Goal: Information Seeking & Learning: Learn about a topic

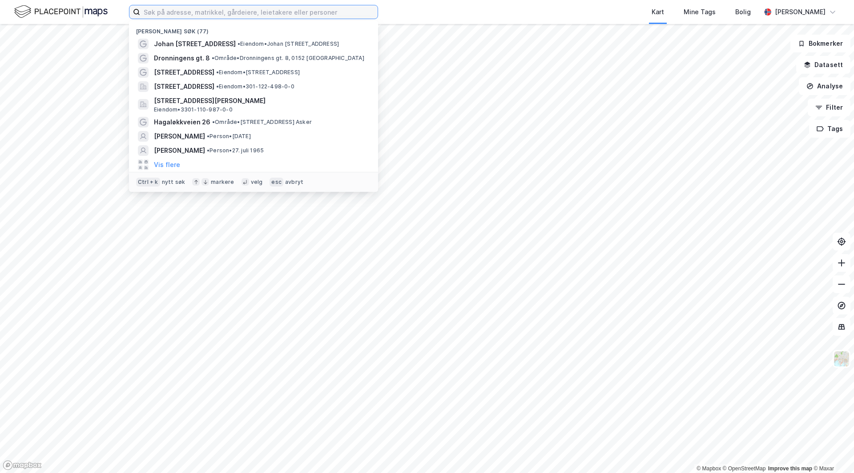
click at [199, 12] on input at bounding box center [258, 11] width 237 height 13
type input "b"
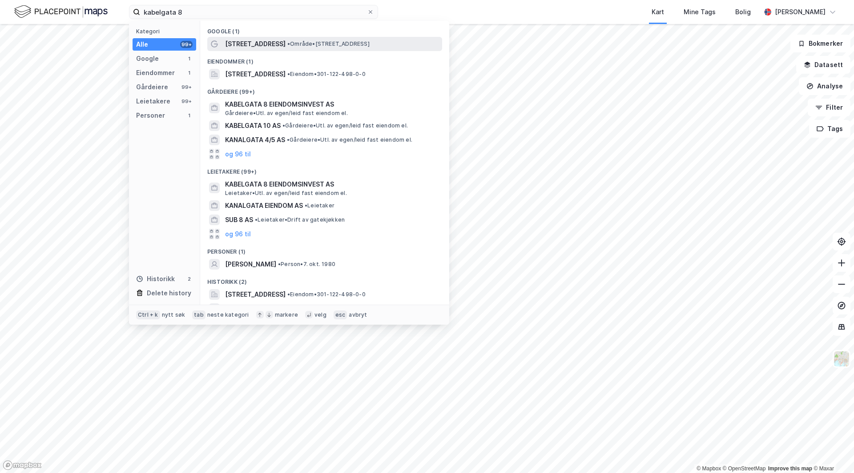
click at [287, 46] on span "• Område • [STREET_ADDRESS]" at bounding box center [328, 43] width 82 height 7
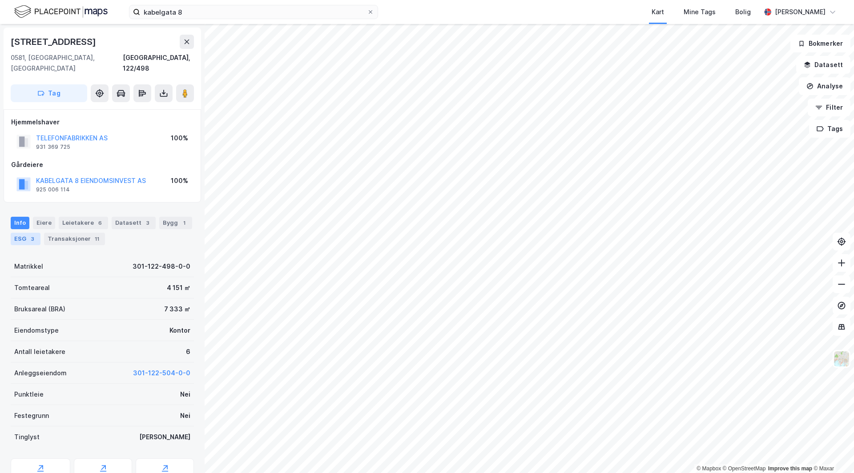
click at [30, 235] on div "3" at bounding box center [32, 239] width 9 height 9
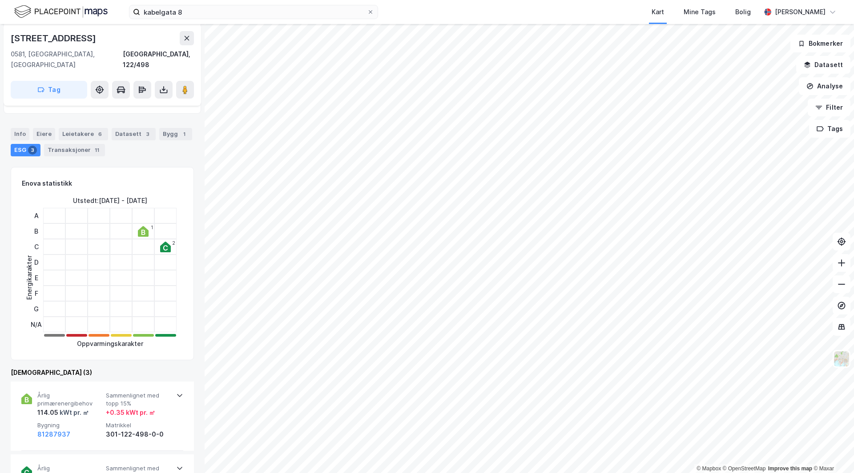
scroll to position [178, 0]
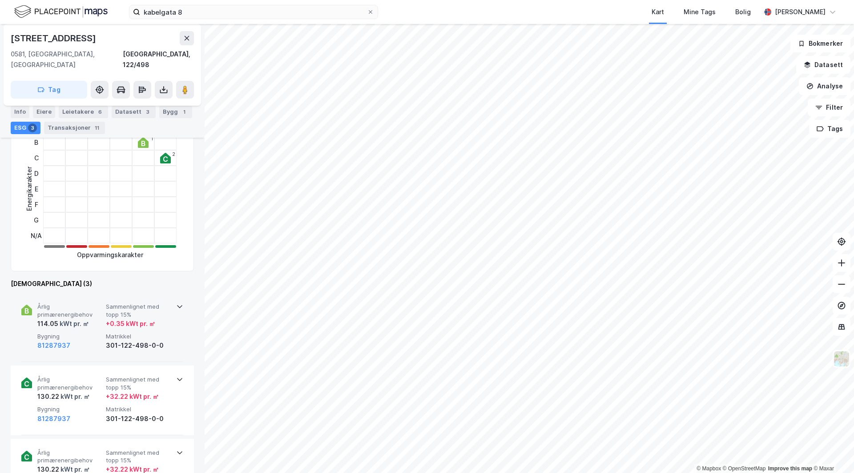
click at [151, 307] on span "Sammenlignet med topp 15%" at bounding box center [138, 311] width 65 height 16
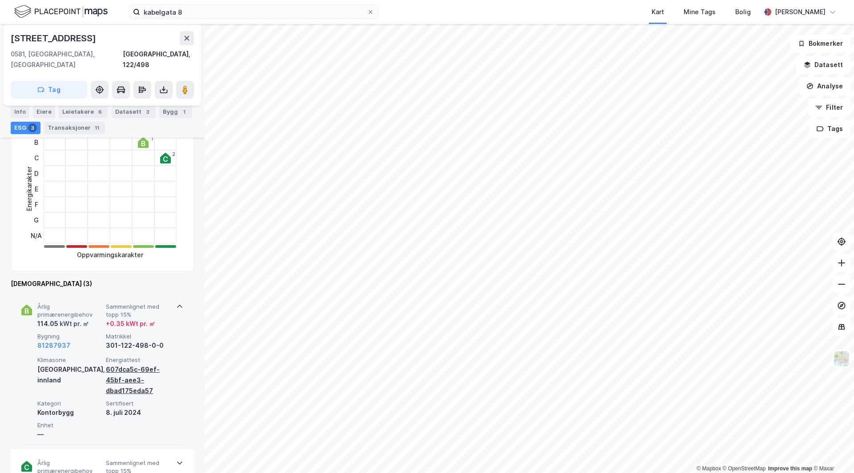
click at [118, 365] on div "607dca5c-69ef-45bf-aee3-dbad175eda57" at bounding box center [138, 381] width 65 height 32
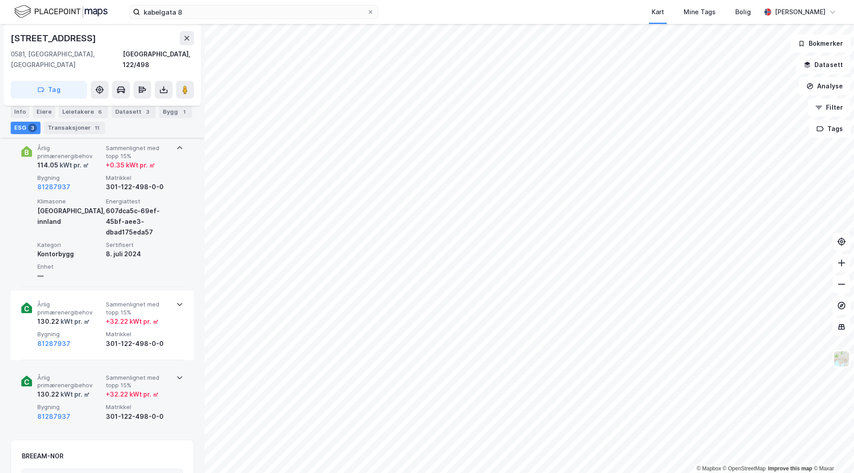
scroll to position [356, 0]
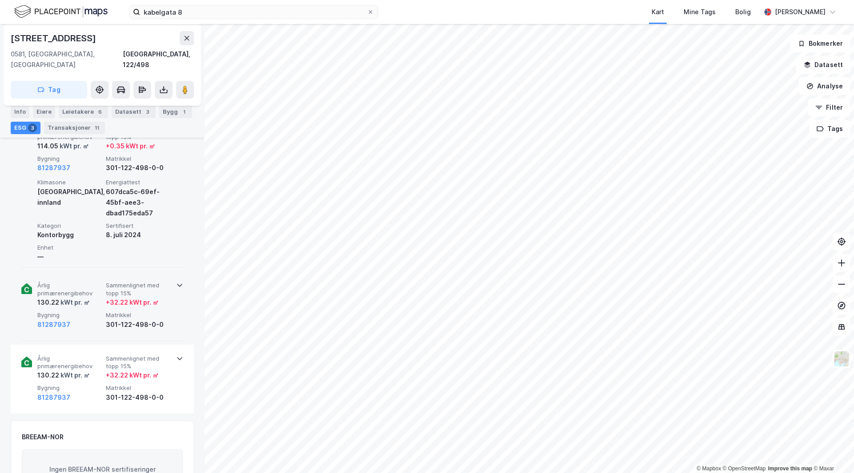
click at [178, 282] on icon at bounding box center [179, 285] width 7 height 7
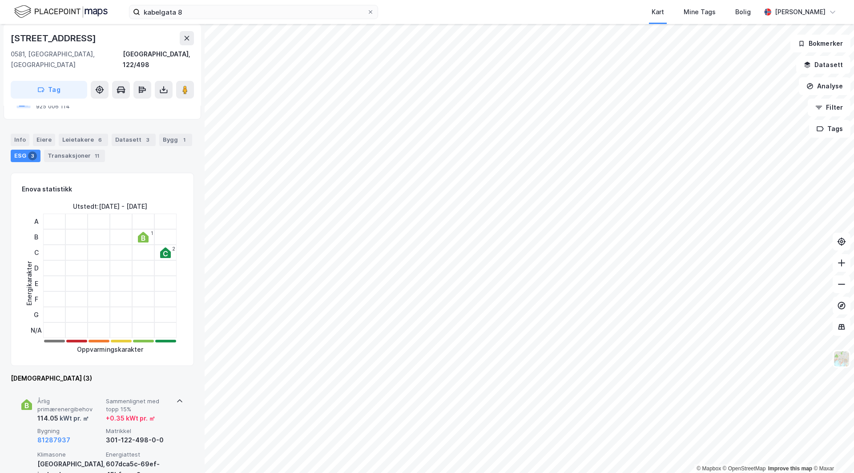
scroll to position [0, 0]
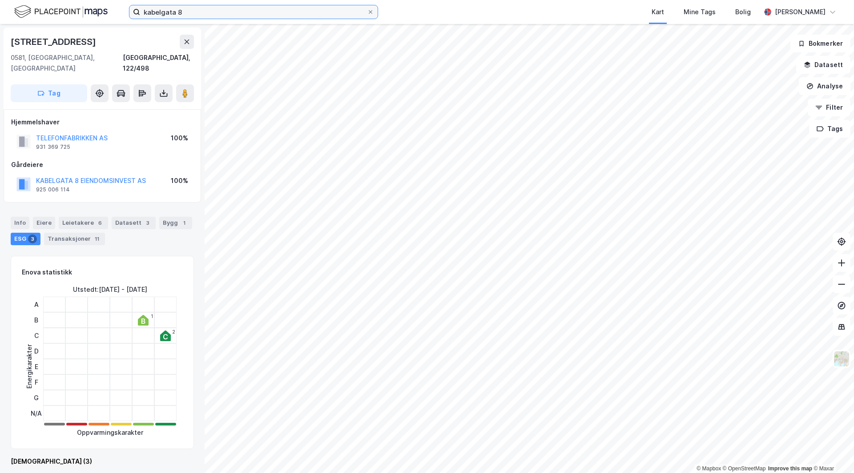
click at [192, 12] on input "kabelgata 8" at bounding box center [253, 11] width 227 height 13
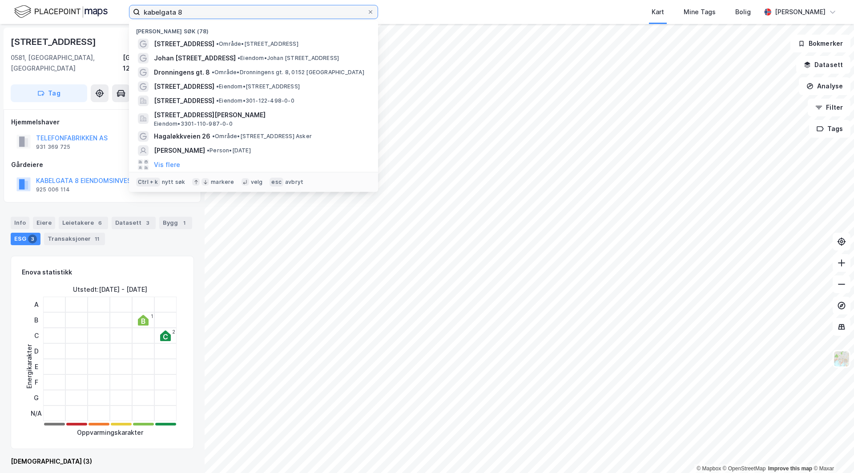
click at [192, 12] on input "kabelgata 8" at bounding box center [253, 11] width 227 height 13
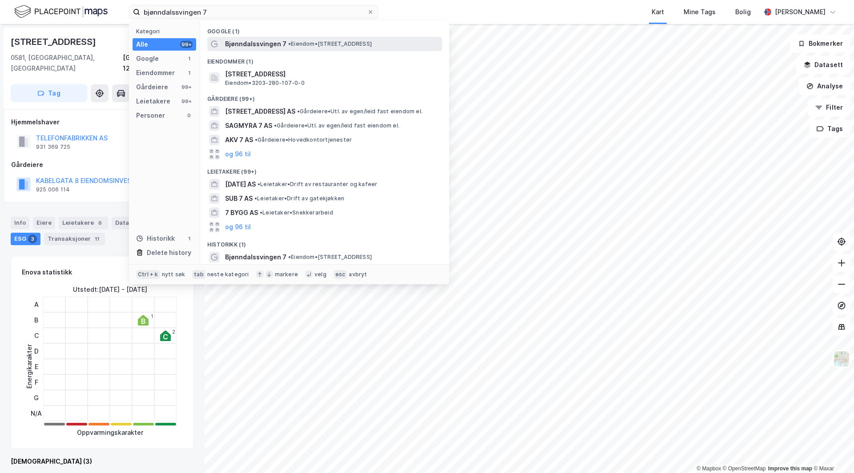
click at [282, 41] on span "Bjønndalssvingen 7" at bounding box center [255, 44] width 61 height 11
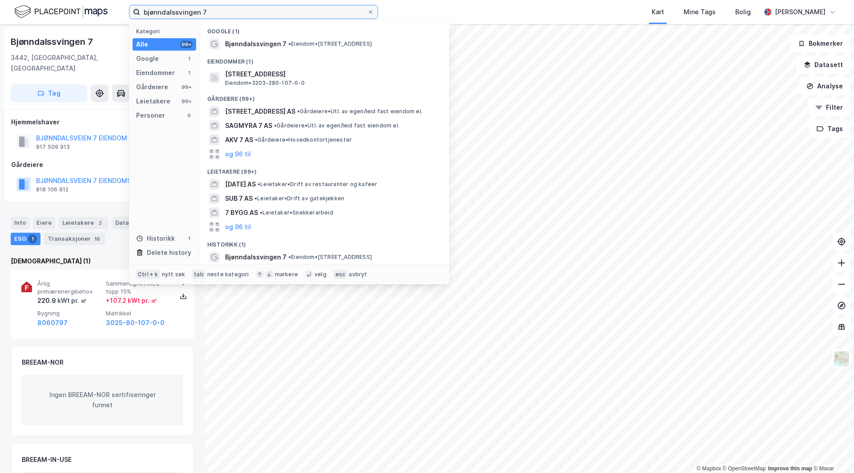
drag, startPoint x: 213, startPoint y: 10, endPoint x: 136, endPoint y: 16, distance: 76.7
click at [136, 16] on label "bjønndalssvingen 7" at bounding box center [253, 12] width 249 height 14
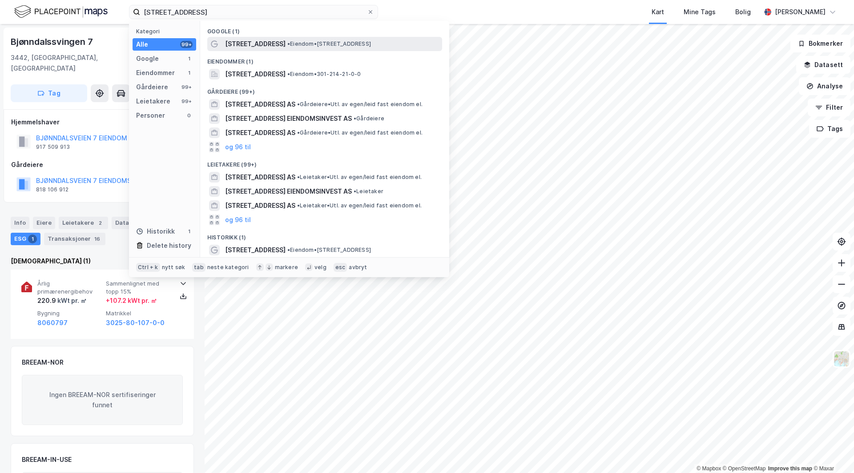
click at [251, 46] on span "[STREET_ADDRESS]" at bounding box center [255, 44] width 60 height 11
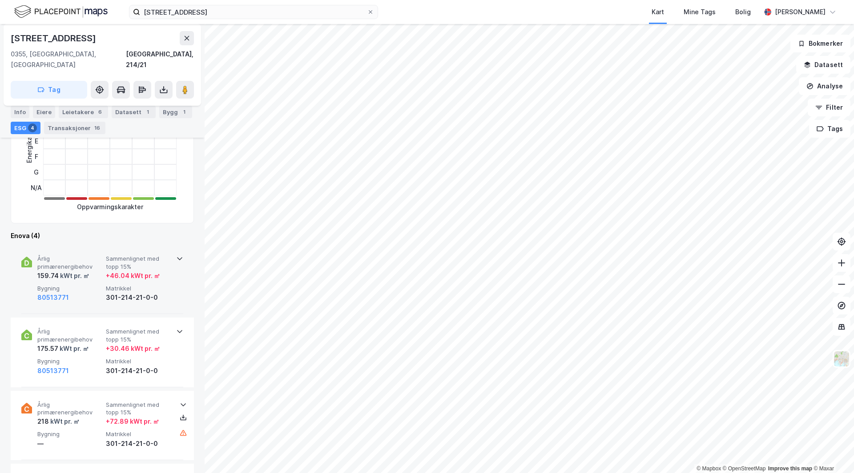
scroll to position [223, 0]
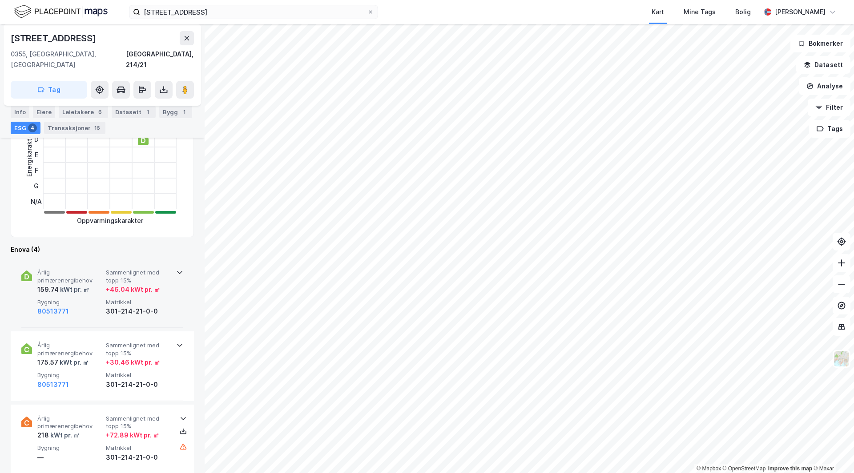
click at [163, 271] on span "Sammenlignet med topp 15%" at bounding box center [138, 277] width 65 height 16
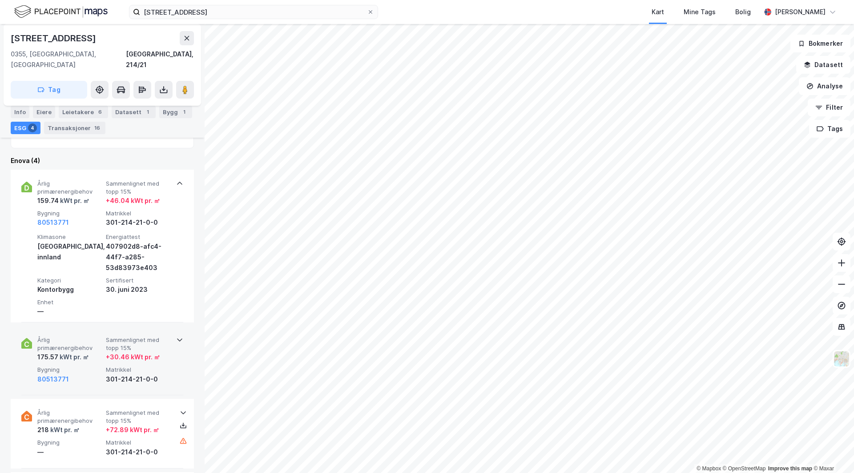
click at [152, 326] on div "Årlig primærenergibehov 175.57 kWt pr. ㎡ Sammenlignet med topp 15% + 30.46 kWt …" at bounding box center [102, 360] width 162 height 69
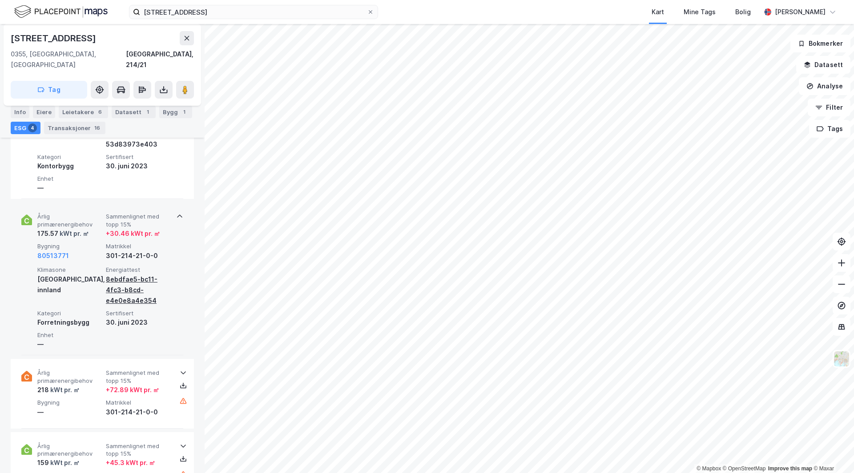
scroll to position [489, 0]
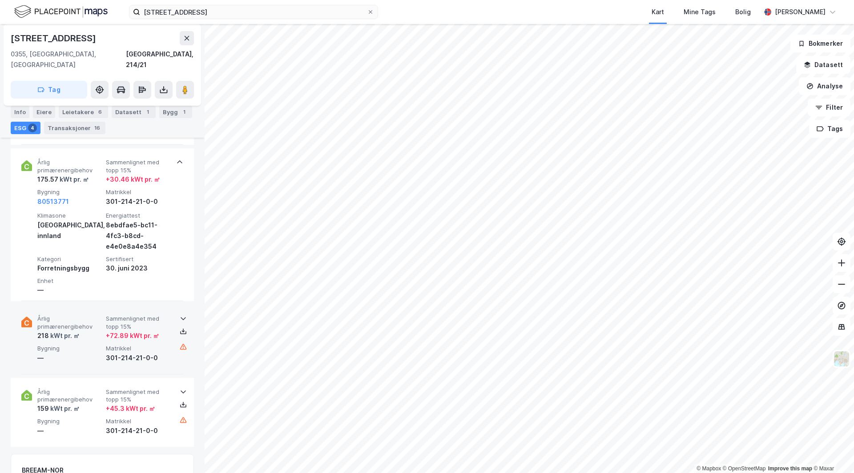
click at [150, 331] on div "+ 72.89 kWt pr. ㎡" at bounding box center [132, 336] width 53 height 11
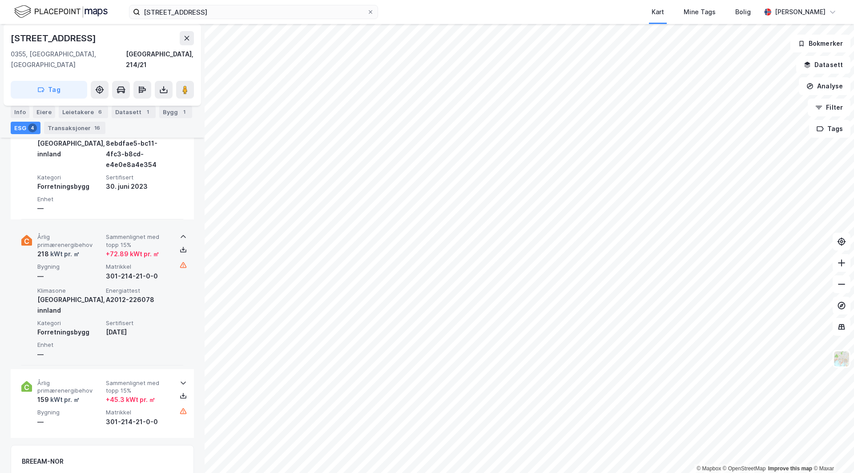
scroll to position [623, 0]
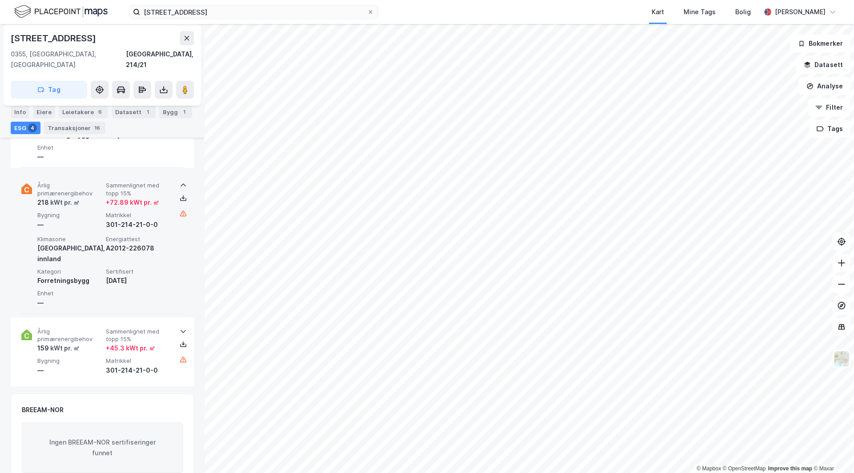
click at [150, 328] on span "Sammenlignet med topp 15%" at bounding box center [138, 336] width 65 height 16
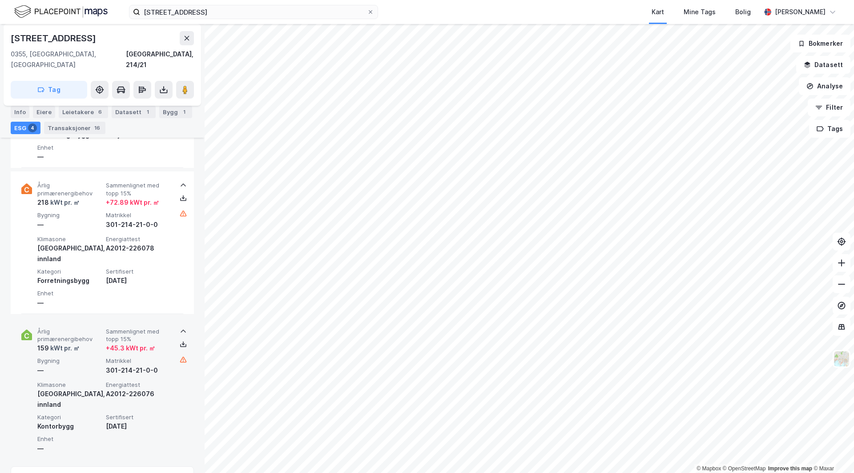
scroll to position [578, 0]
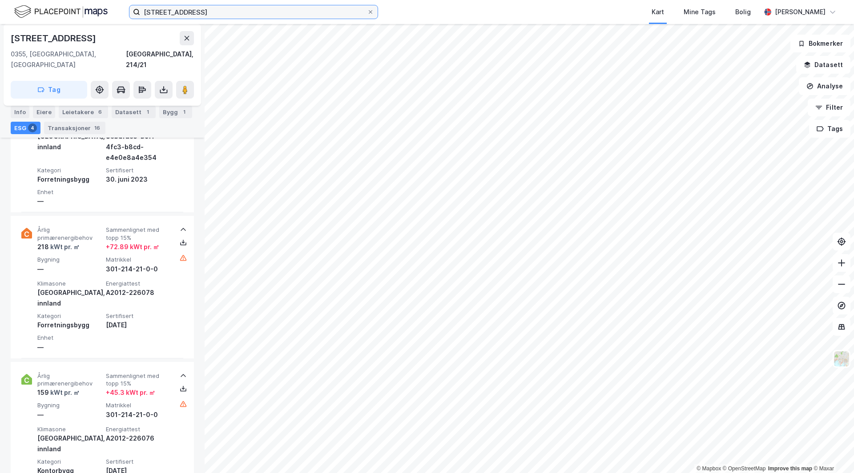
click at [195, 15] on input "[STREET_ADDRESS]" at bounding box center [253, 11] width 227 height 13
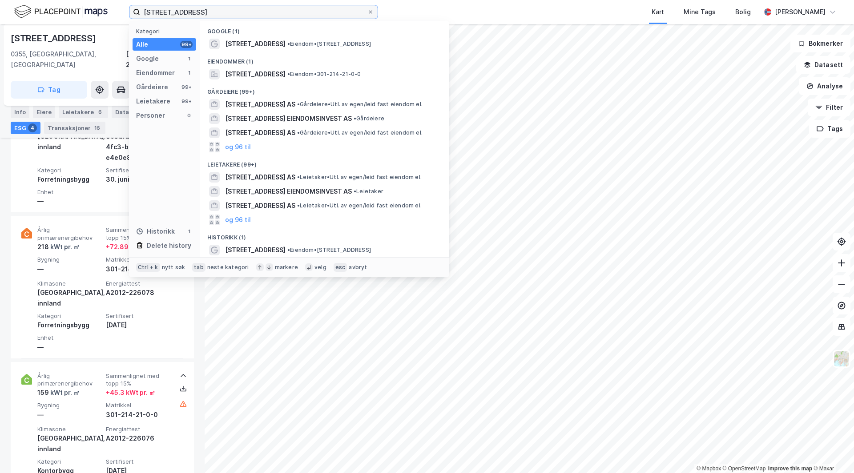
click at [195, 15] on input "[STREET_ADDRESS]" at bounding box center [253, 11] width 227 height 13
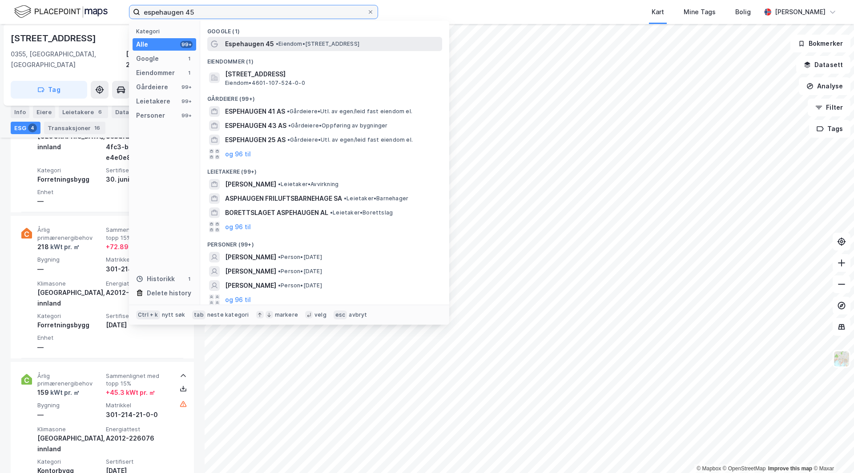
type input "espehaugen 45"
click at [269, 40] on span "Espehaugen 45" at bounding box center [249, 44] width 49 height 11
